Goal: Task Accomplishment & Management: Manage account settings

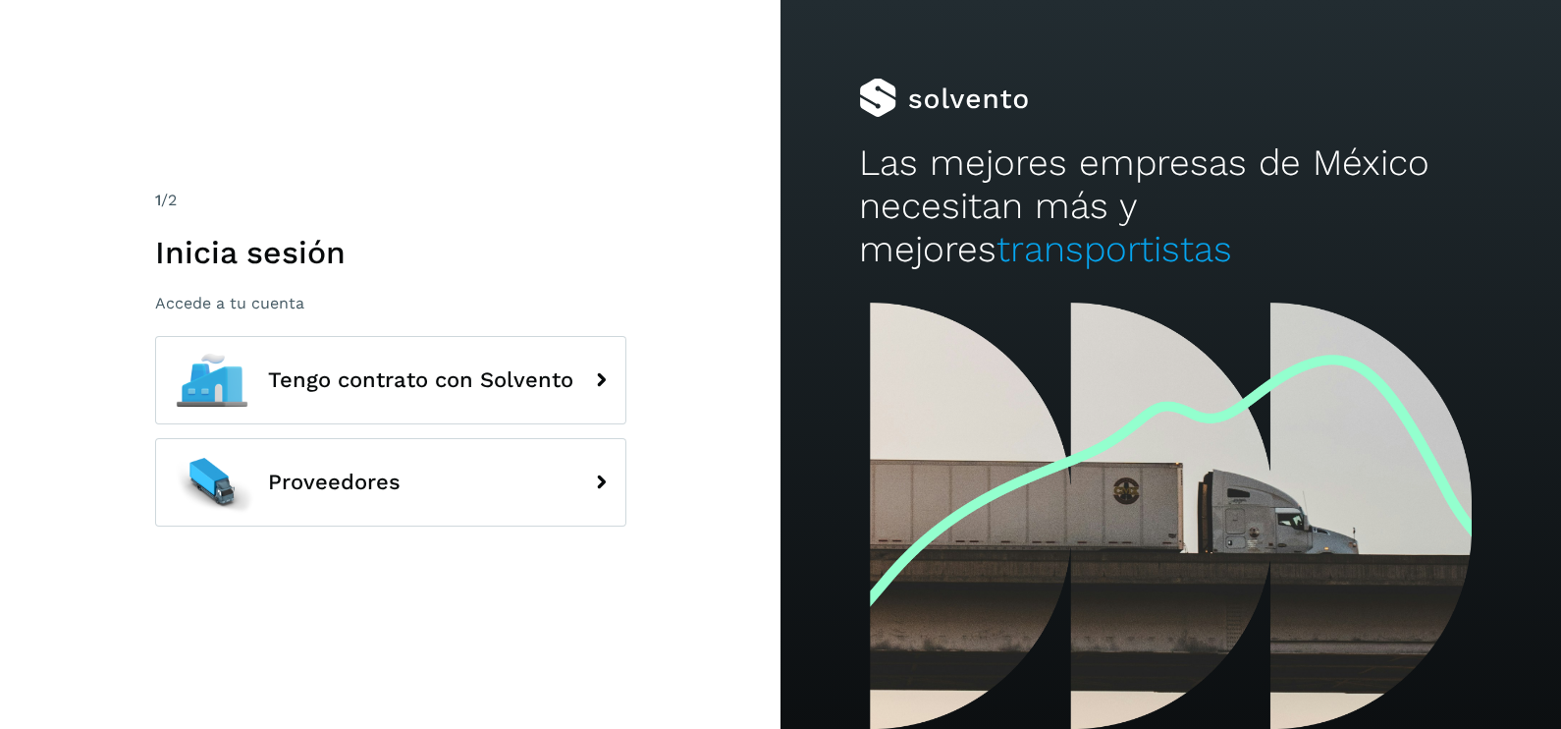
click at [699, 419] on div "1 /2 Inicia sesión Accede a tu cuenta Tengo contrato con Solvento Proveedores" at bounding box center [390, 364] width 781 height 729
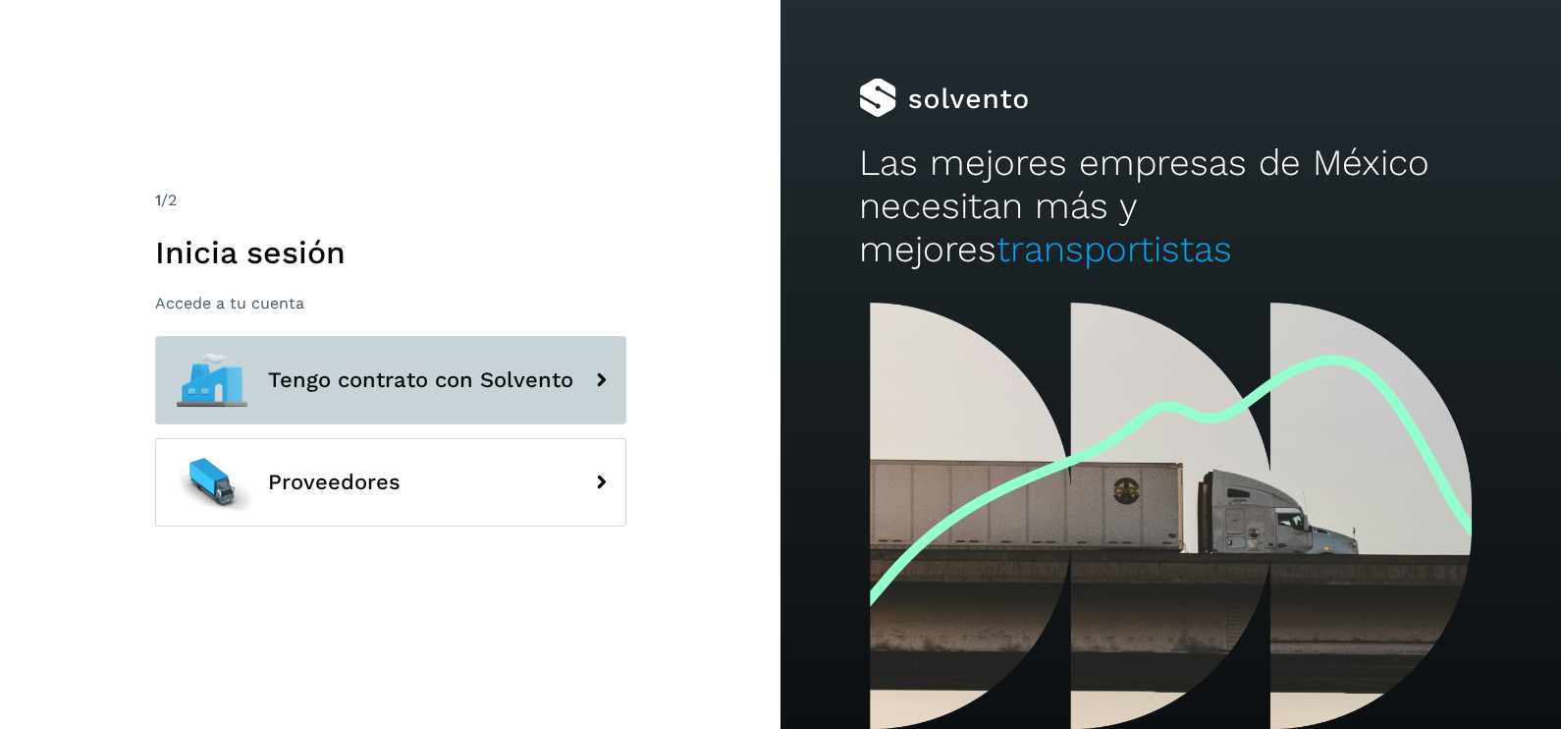
click at [515, 408] on button "Tengo contrato con Solvento" at bounding box center [390, 380] width 471 height 88
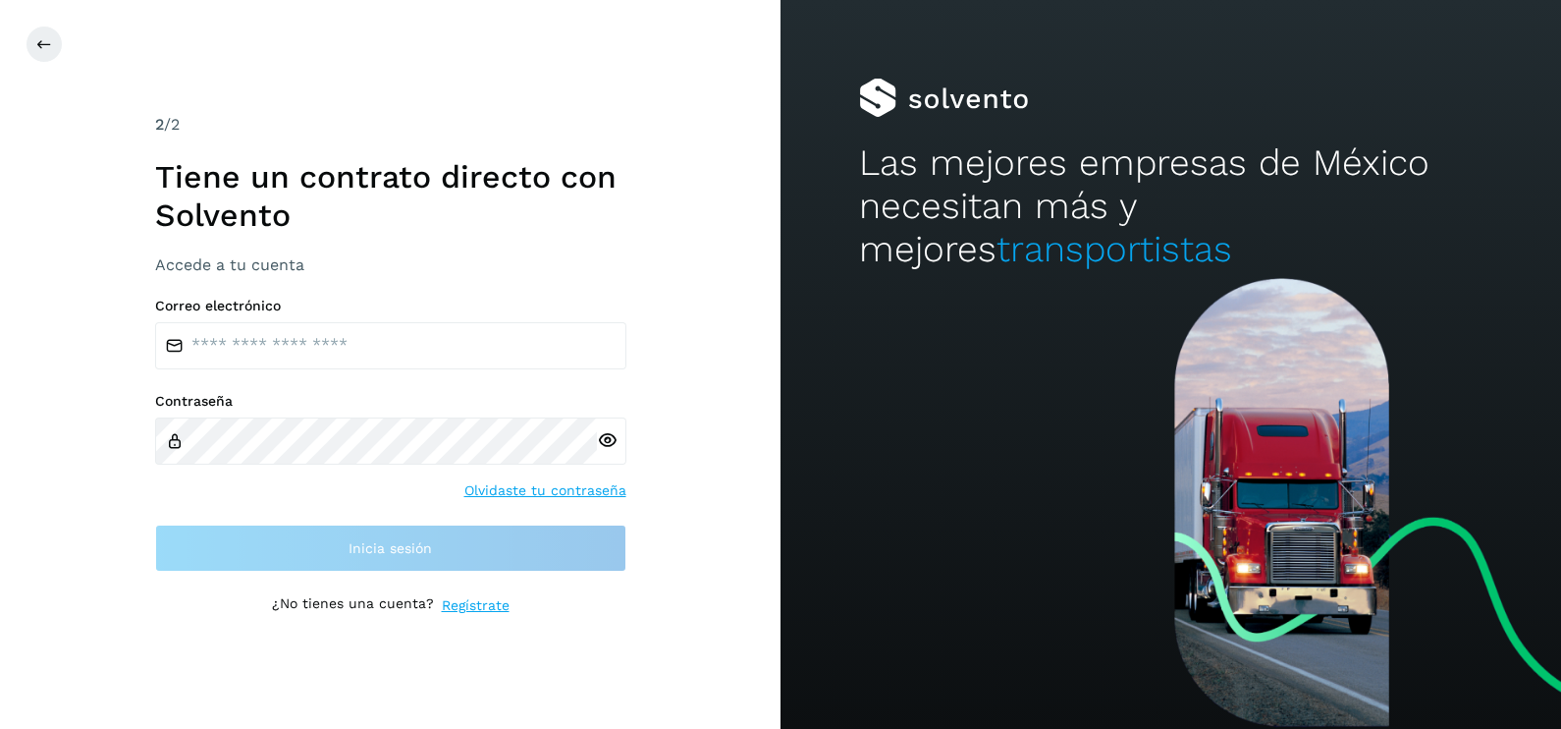
click at [687, 492] on div "2 /2 Tiene un contrato directo con [PERSON_NAME] Accede a tu cuenta Correo elec…" at bounding box center [390, 364] width 781 height 729
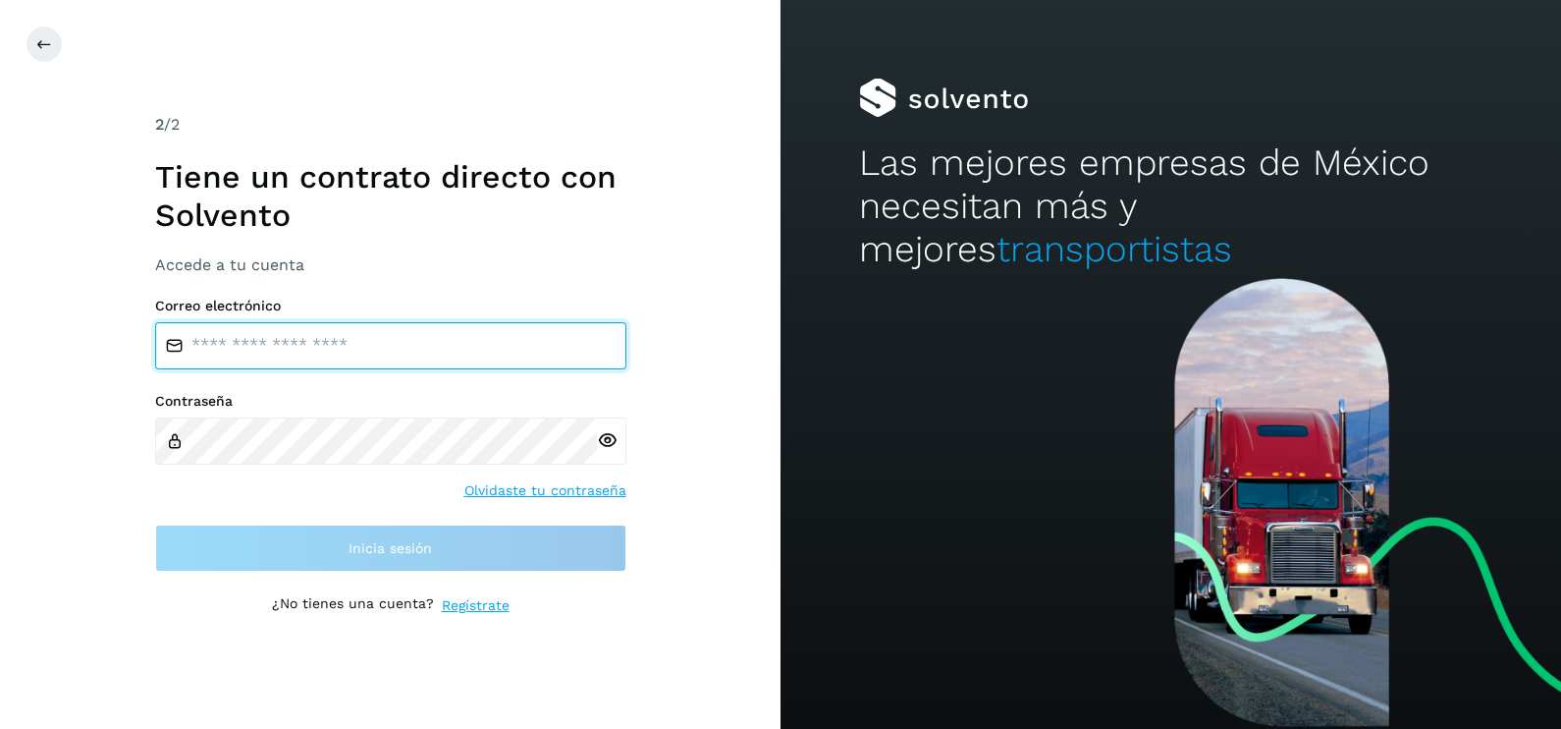
type input "**********"
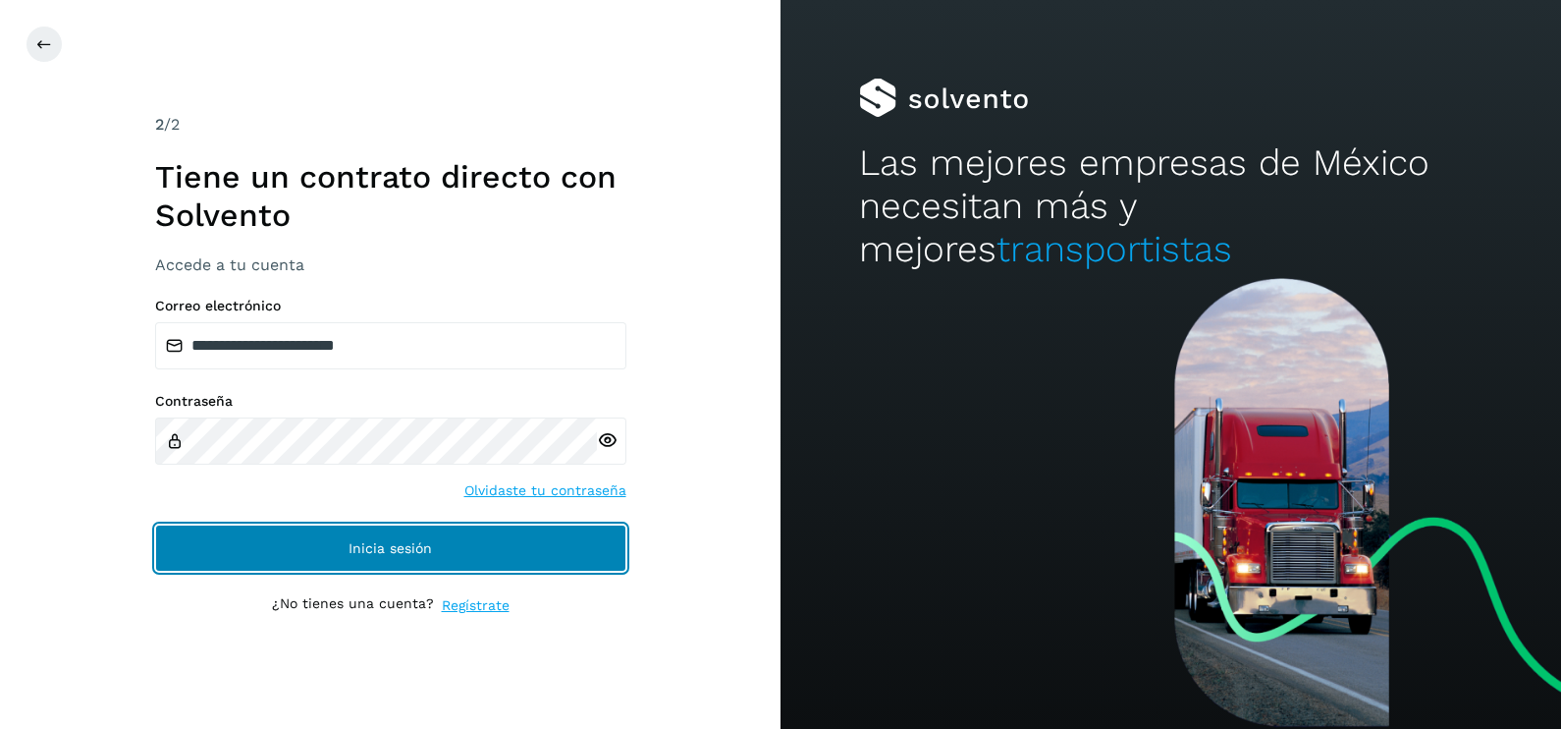
click at [486, 551] on button "Inicia sesión" at bounding box center [390, 547] width 471 height 47
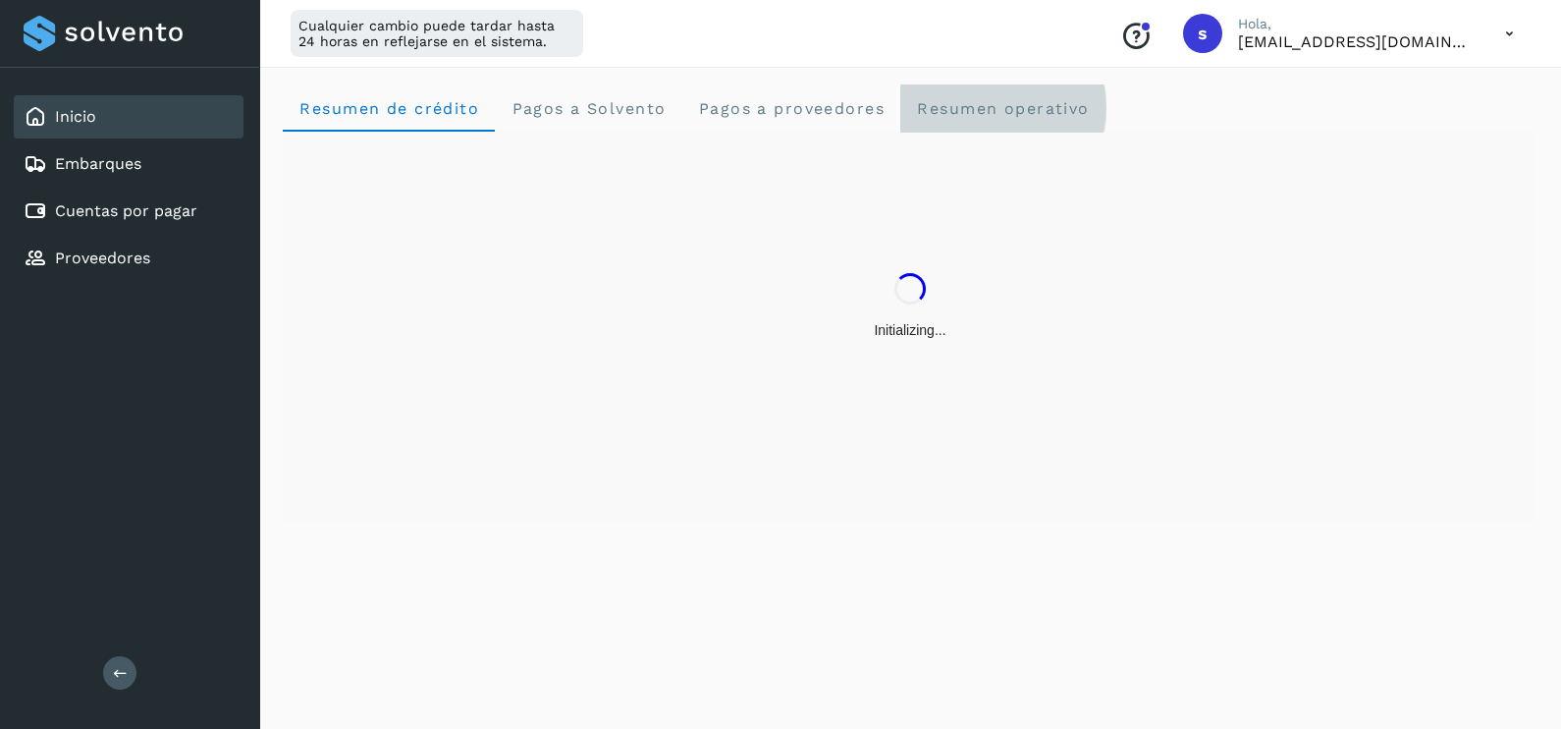
click at [1061, 89] on operativo "Resumen operativo" at bounding box center [1003, 107] width 205 height 47
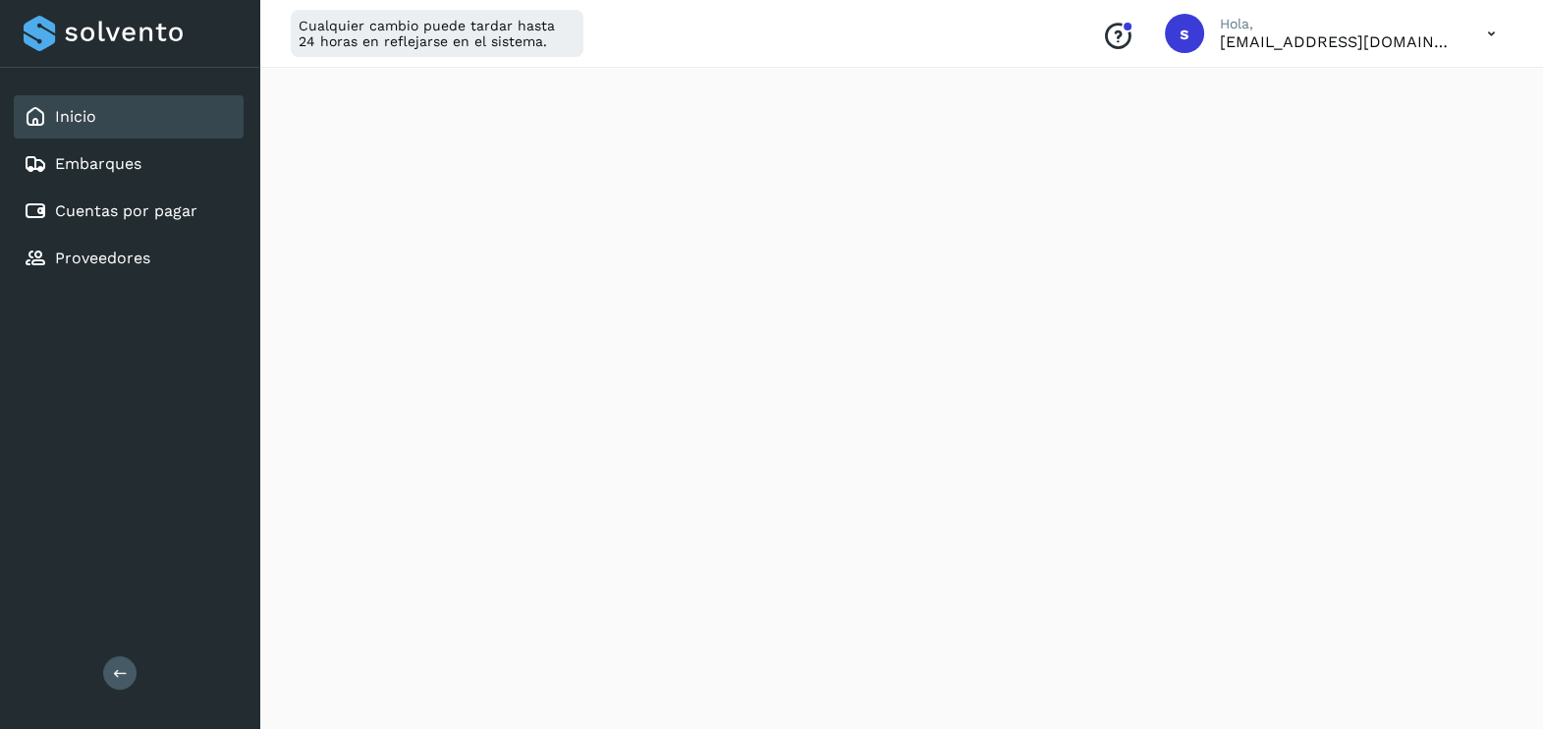
scroll to position [2273, 0]
